Goal: Transaction & Acquisition: Book appointment/travel/reservation

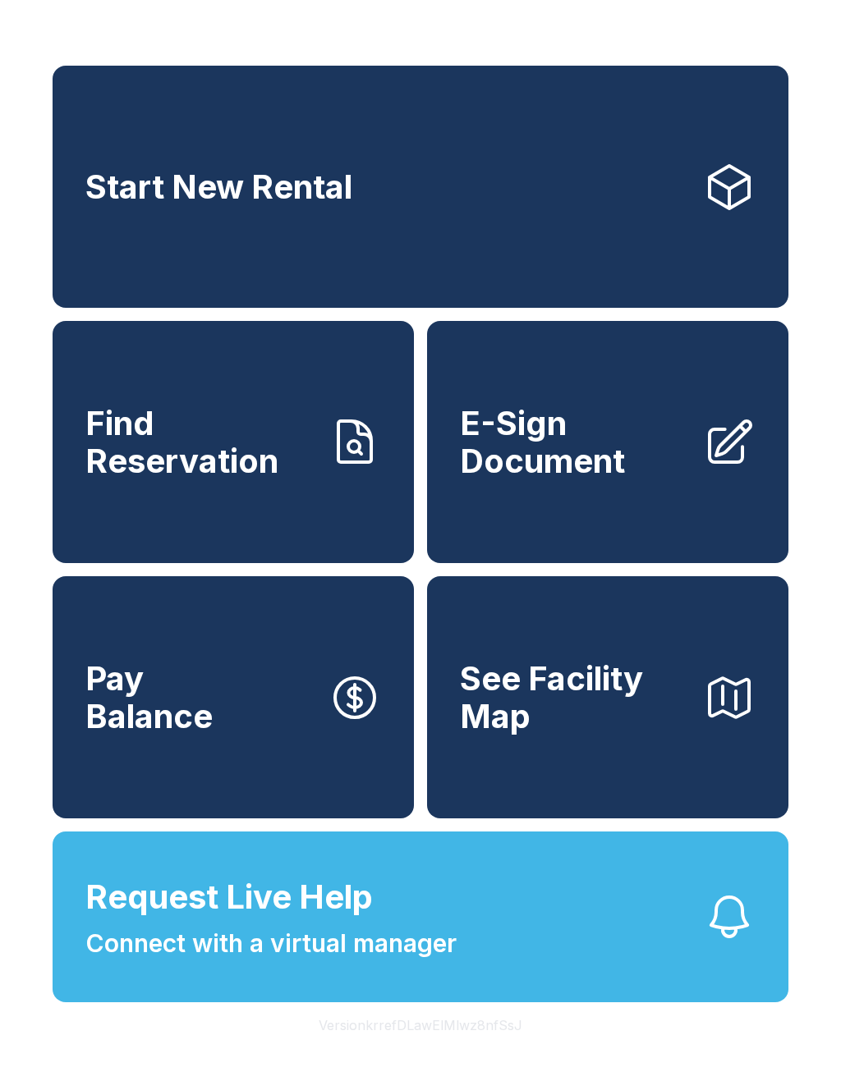
click at [93, 205] on span "Start New Rental" at bounding box center [218, 187] width 267 height 38
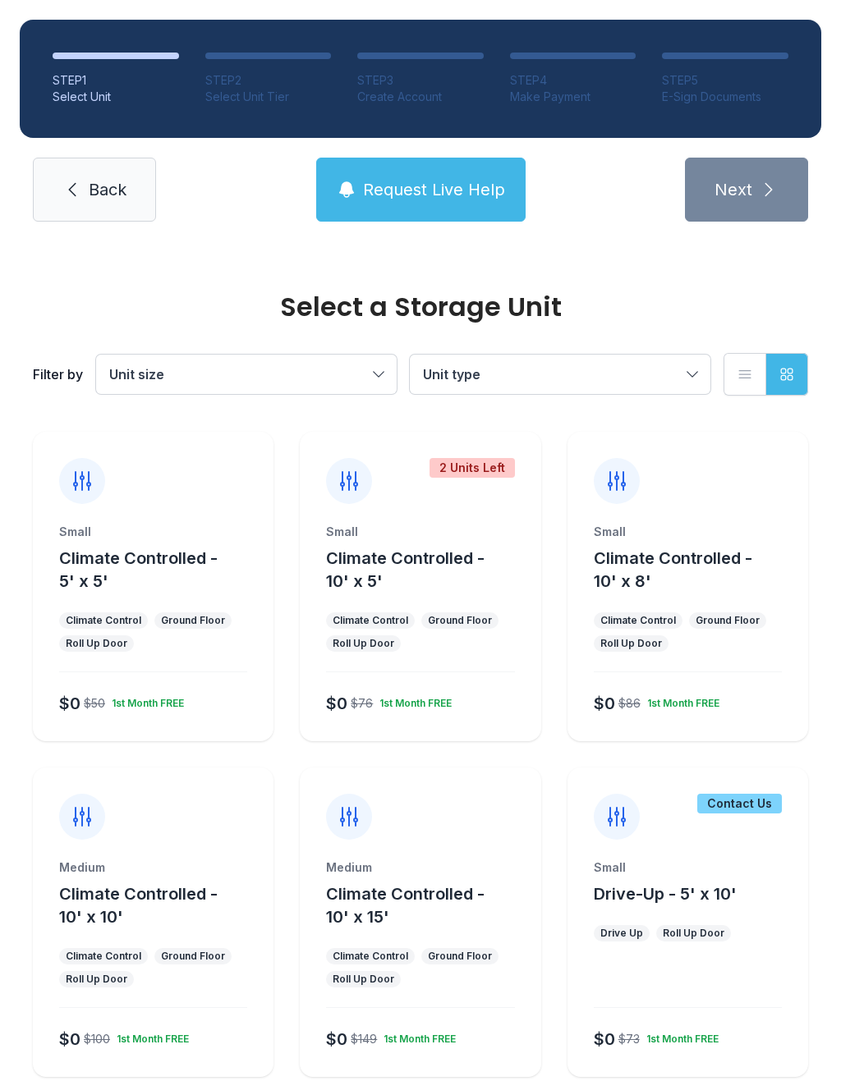
click at [605, 637] on div "Roll Up Door" at bounding box center [631, 643] width 62 height 13
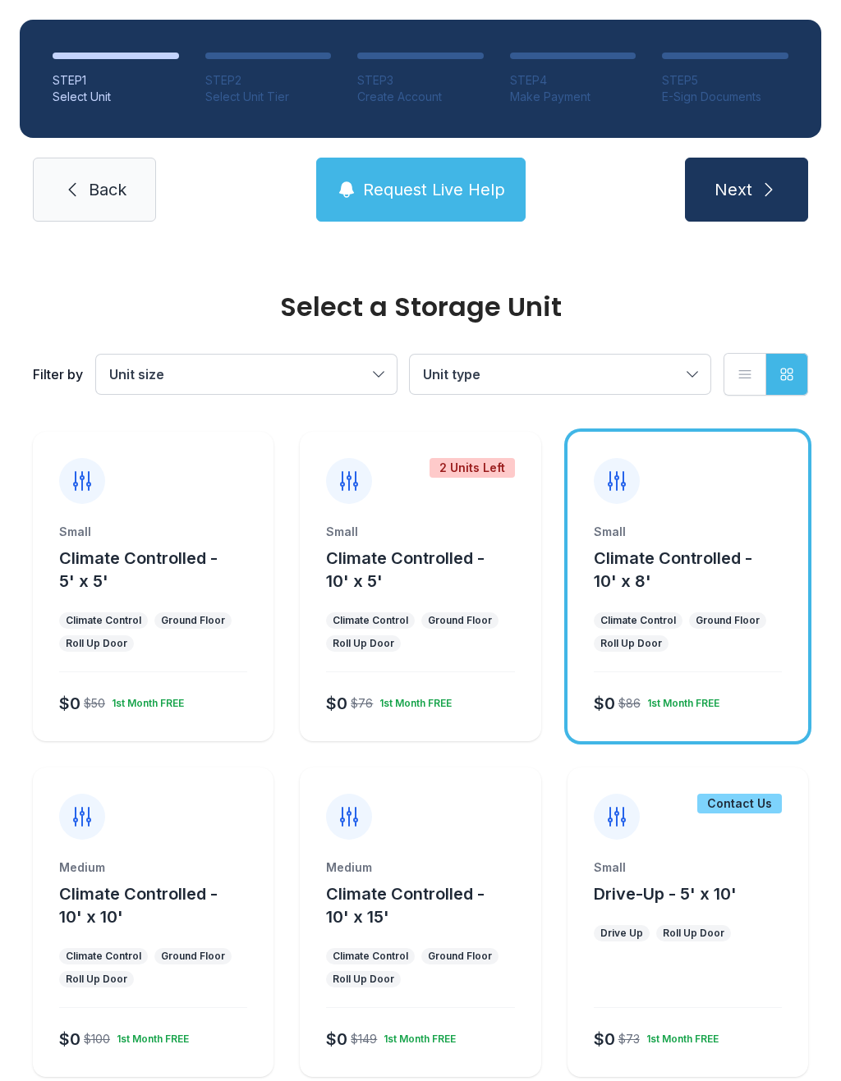
click at [722, 172] on button "Next" at bounding box center [746, 190] width 123 height 64
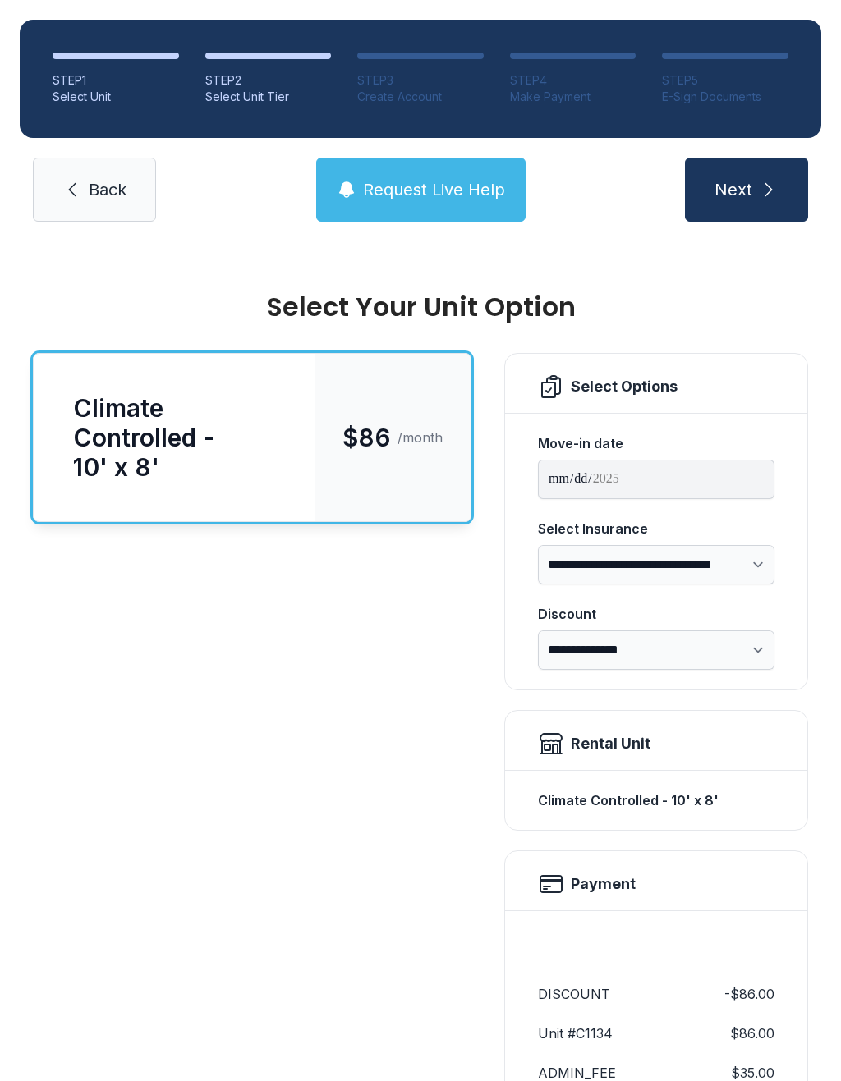
click at [747, 186] on span "Next" at bounding box center [733, 189] width 38 height 23
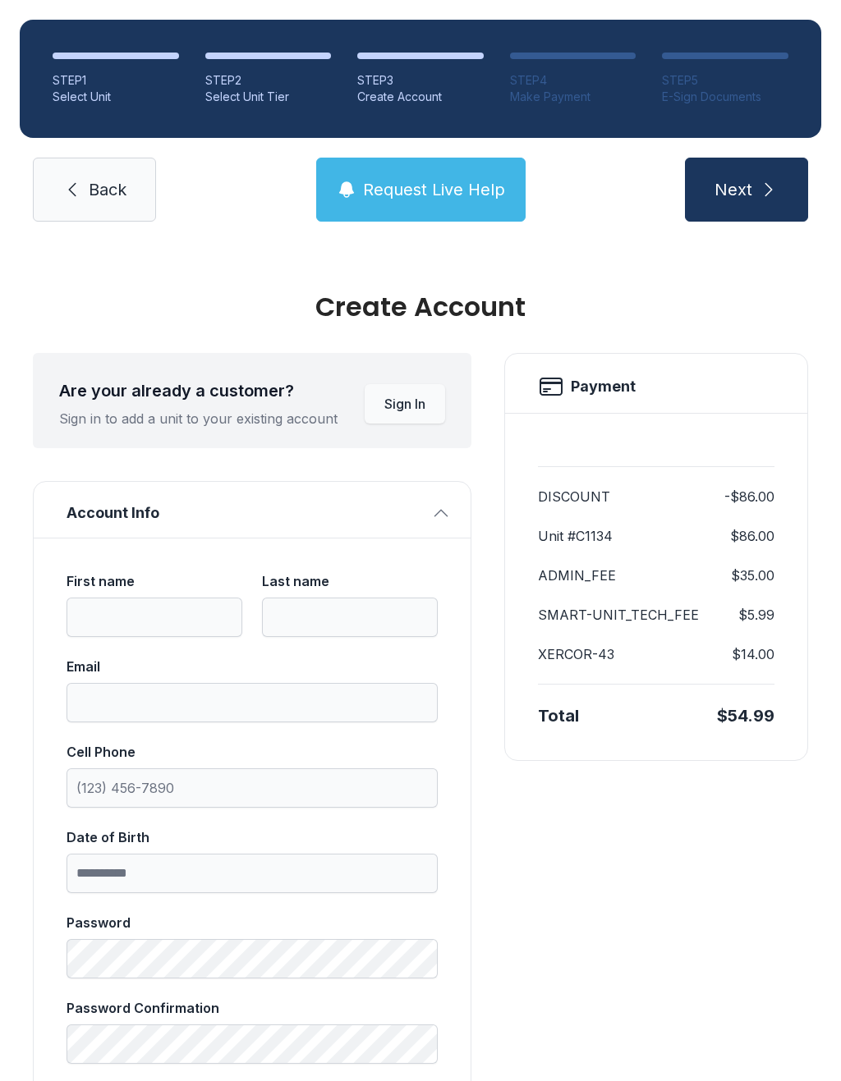
click at [754, 190] on button "Next" at bounding box center [746, 190] width 123 height 64
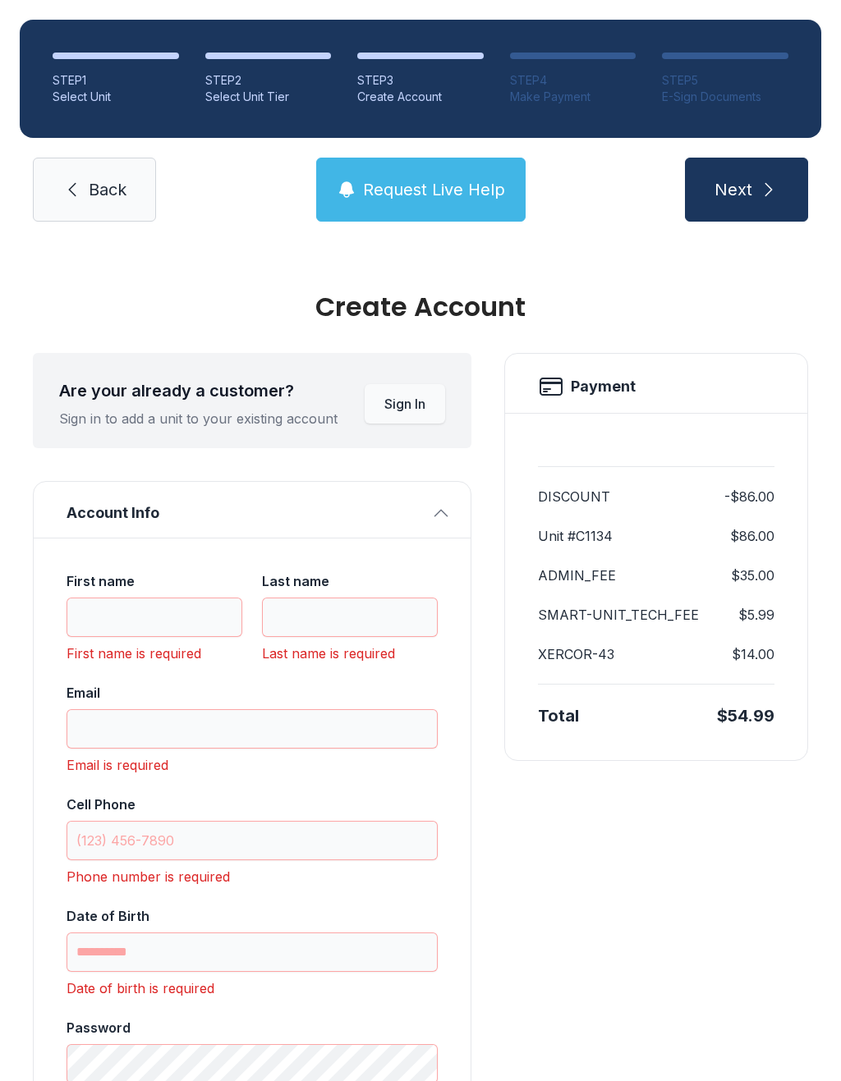
click at [734, 183] on span "Next" at bounding box center [733, 189] width 38 height 23
click at [103, 189] on span "Back" at bounding box center [108, 189] width 38 height 23
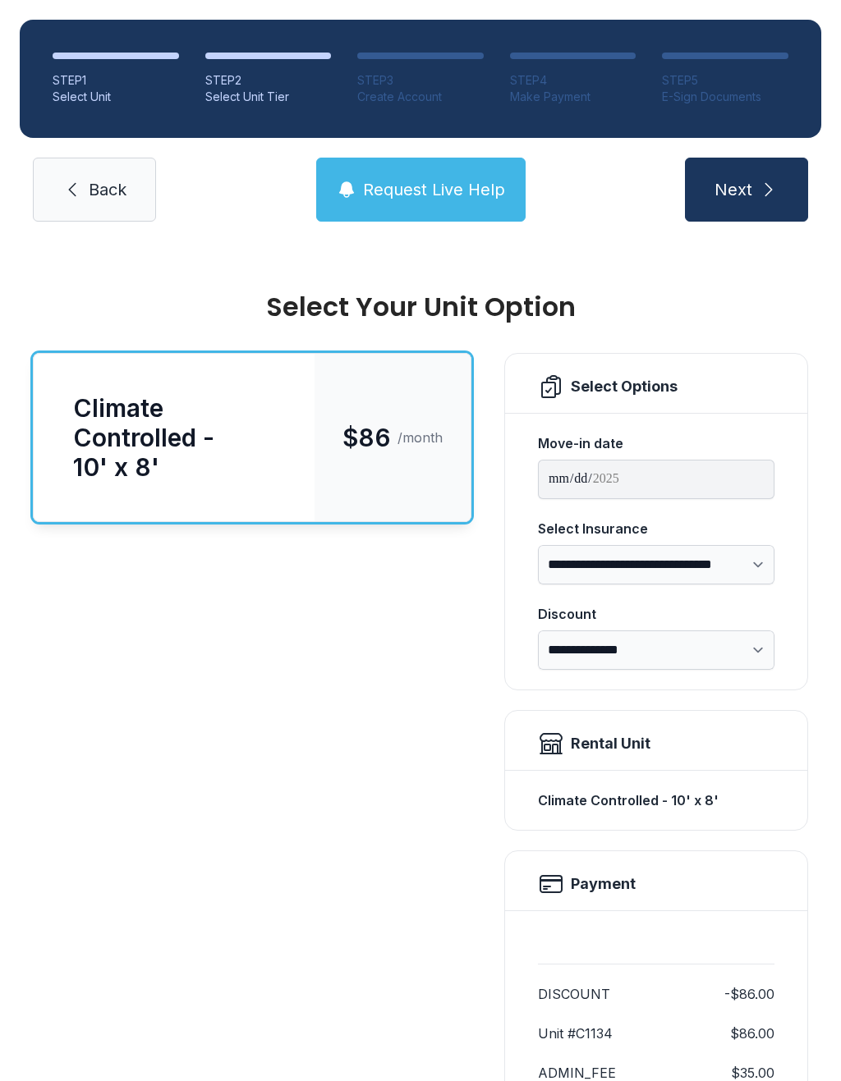
click at [91, 190] on span "Back" at bounding box center [108, 189] width 38 height 23
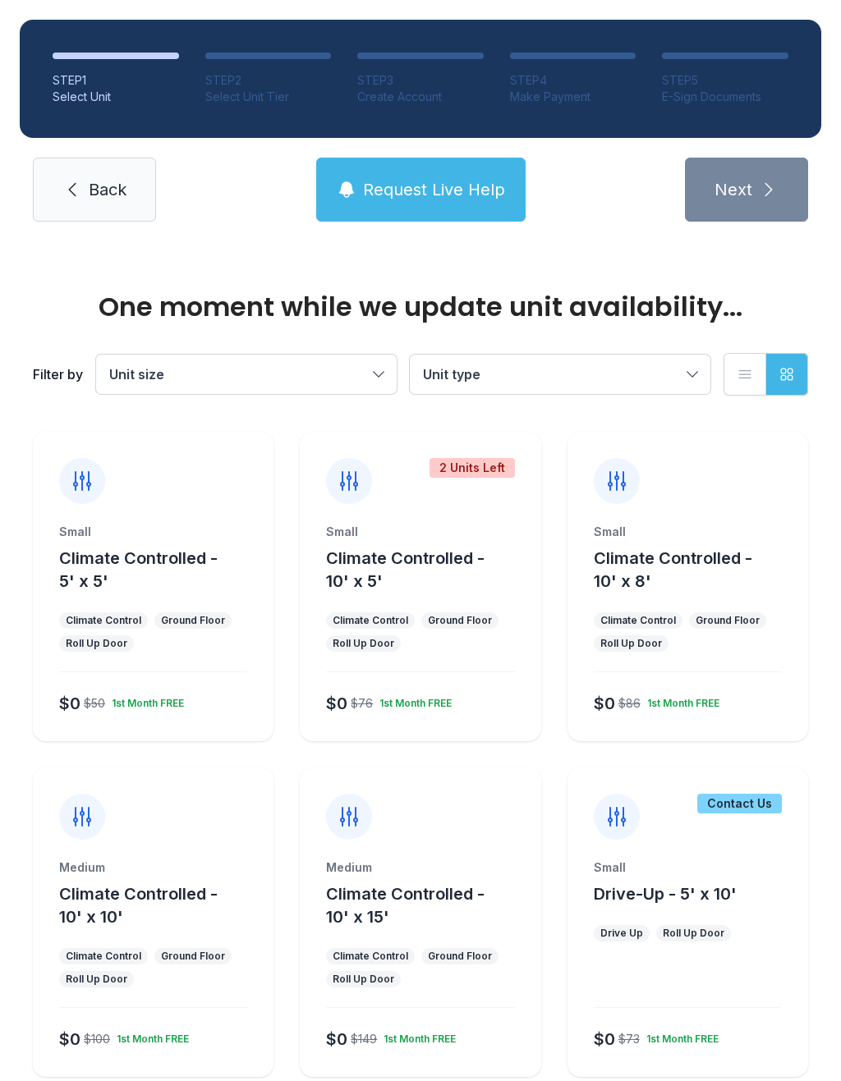
click at [103, 177] on link "Back" at bounding box center [94, 190] width 123 height 64
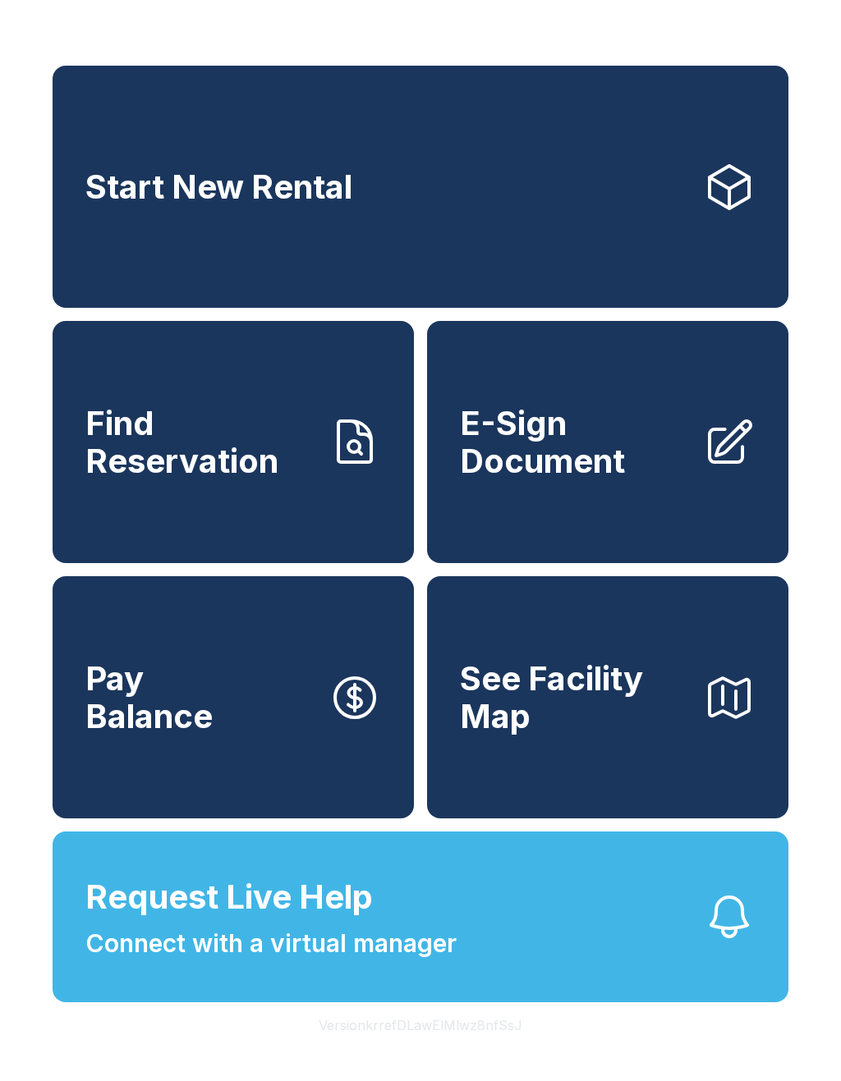
click at [67, 152] on link "Start New Rental" at bounding box center [421, 187] width 736 height 242
